Goal: Task Accomplishment & Management: Manage account settings

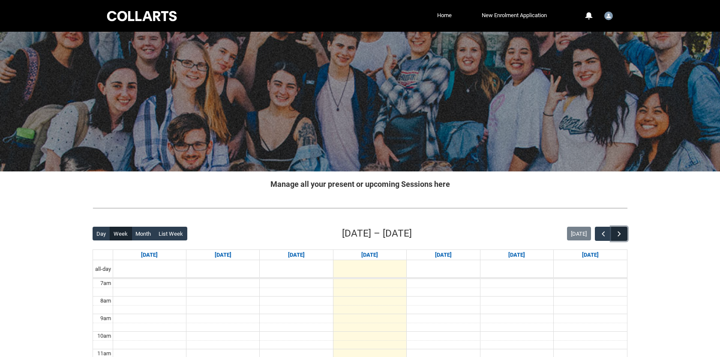
click at [613, 235] on button "button" at bounding box center [619, 234] width 16 height 14
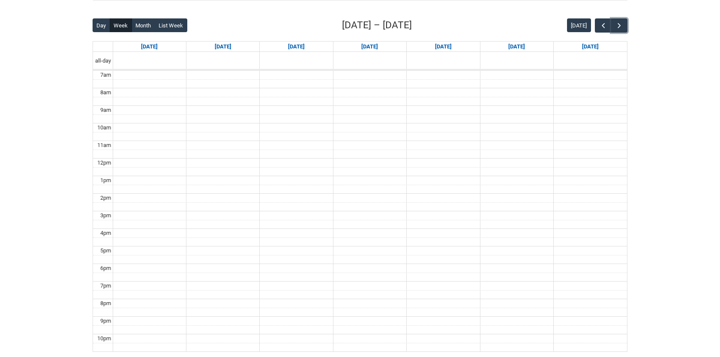
scroll to position [209, 0]
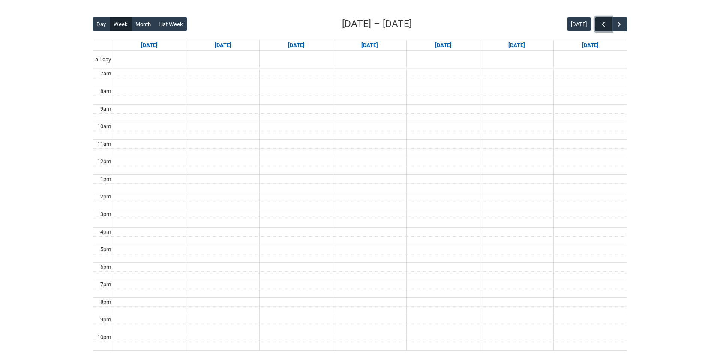
click at [597, 25] on button "button" at bounding box center [603, 24] width 16 height 14
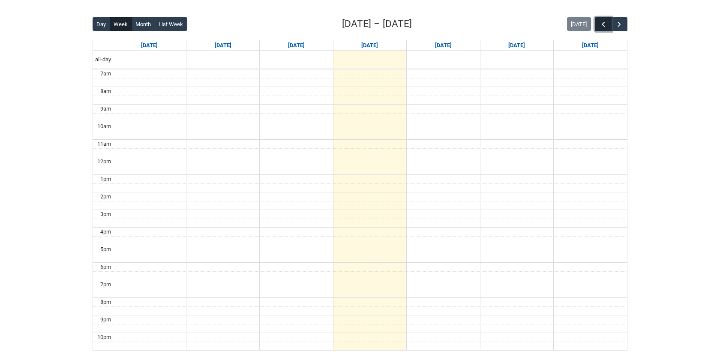
click at [597, 25] on button "button" at bounding box center [603, 24] width 16 height 14
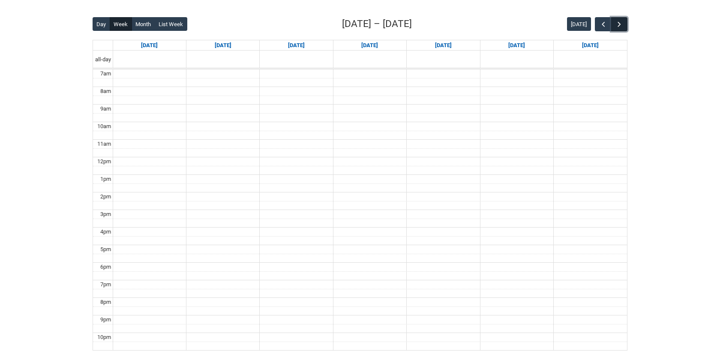
click at [623, 21] on button "button" at bounding box center [619, 24] width 16 height 14
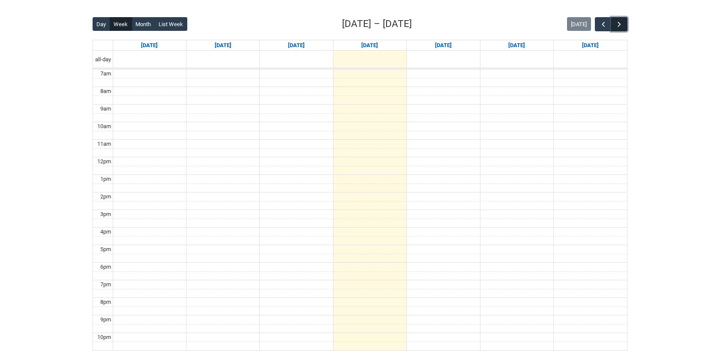
click at [623, 21] on button "button" at bounding box center [619, 24] width 16 height 14
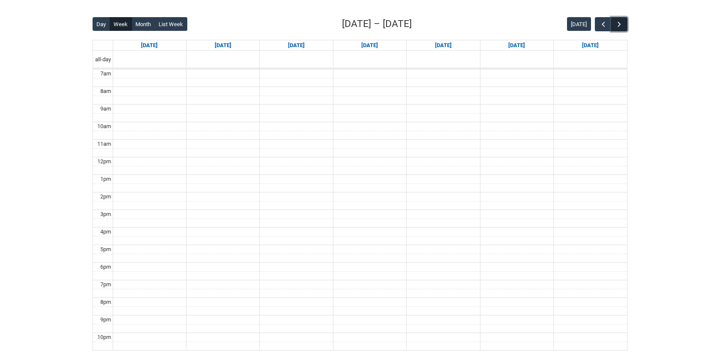
click at [623, 21] on button "button" at bounding box center [619, 24] width 16 height 14
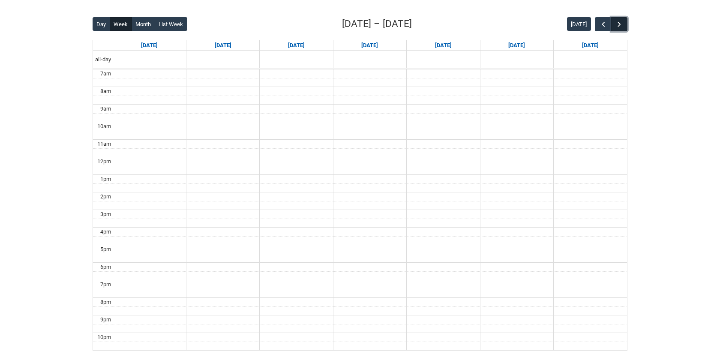
click at [623, 21] on button "button" at bounding box center [619, 24] width 16 height 14
click at [606, 23] on span "button" at bounding box center [603, 24] width 9 height 9
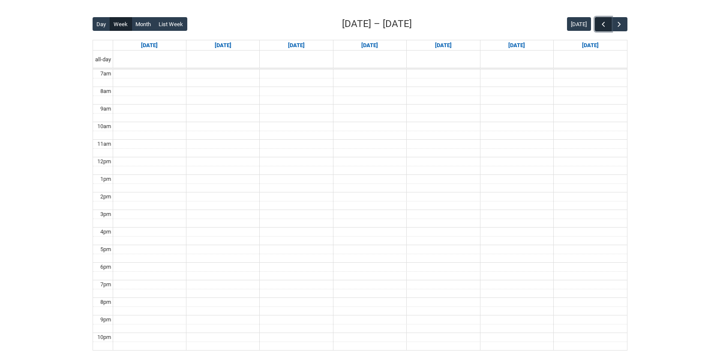
click at [606, 23] on span "button" at bounding box center [603, 24] width 9 height 9
click at [141, 23] on button "Month" at bounding box center [144, 24] width 24 height 14
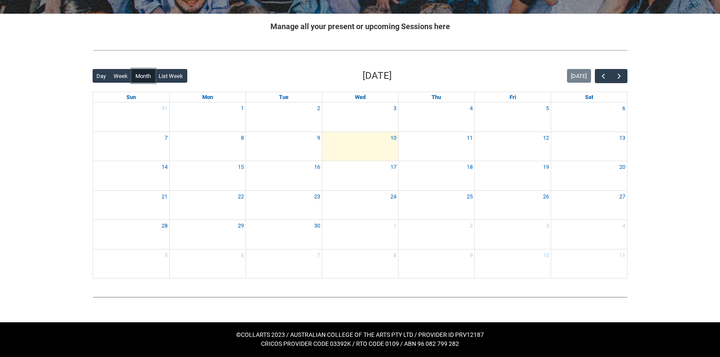
scroll to position [158, 0]
click at [239, 167] on link "15" at bounding box center [240, 167] width 9 height 12
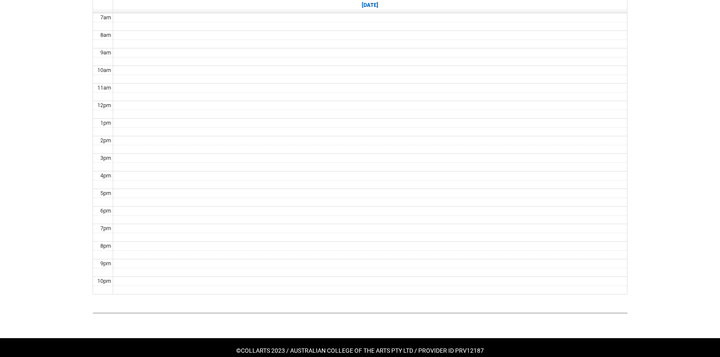
scroll to position [267, 0]
